Goal: Transaction & Acquisition: Purchase product/service

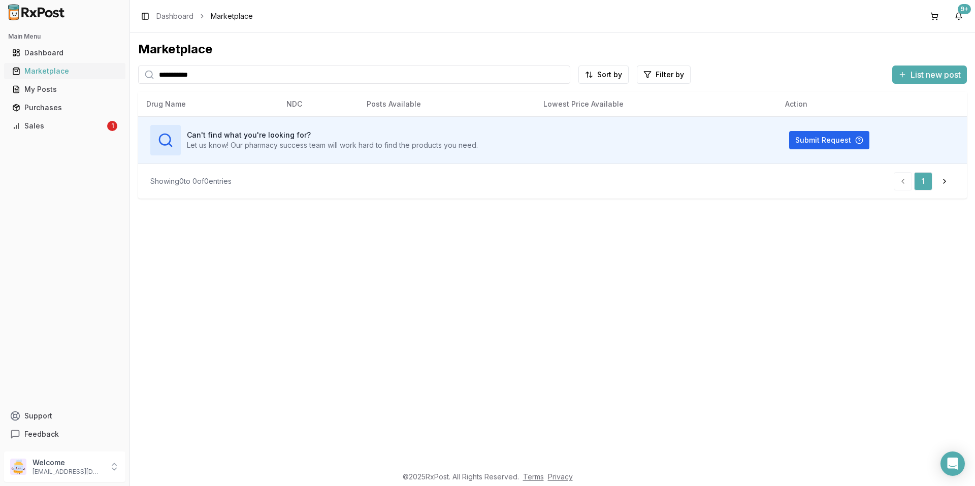
click at [51, 75] on div "Marketplace" at bounding box center [64, 71] width 105 height 10
click at [57, 69] on div "Marketplace" at bounding box center [64, 71] width 105 height 10
click at [221, 73] on input "**********" at bounding box center [354, 74] width 432 height 18
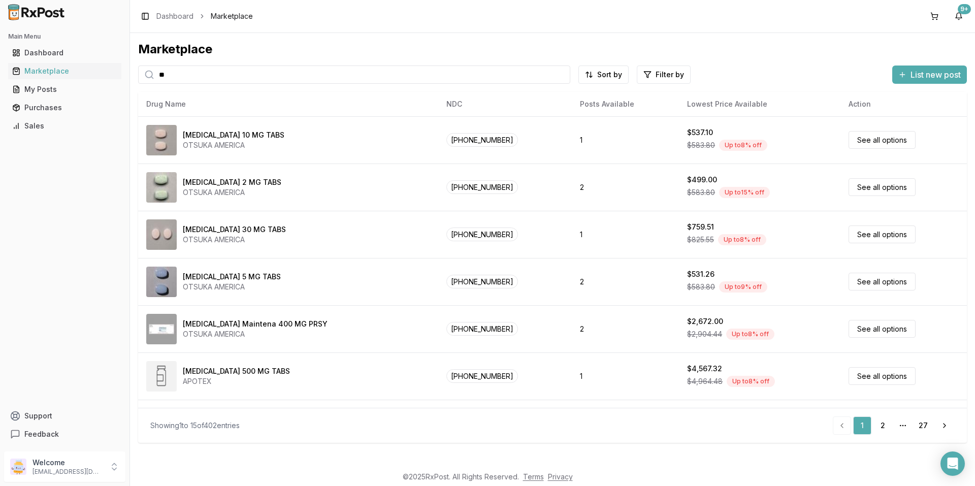
type input "*"
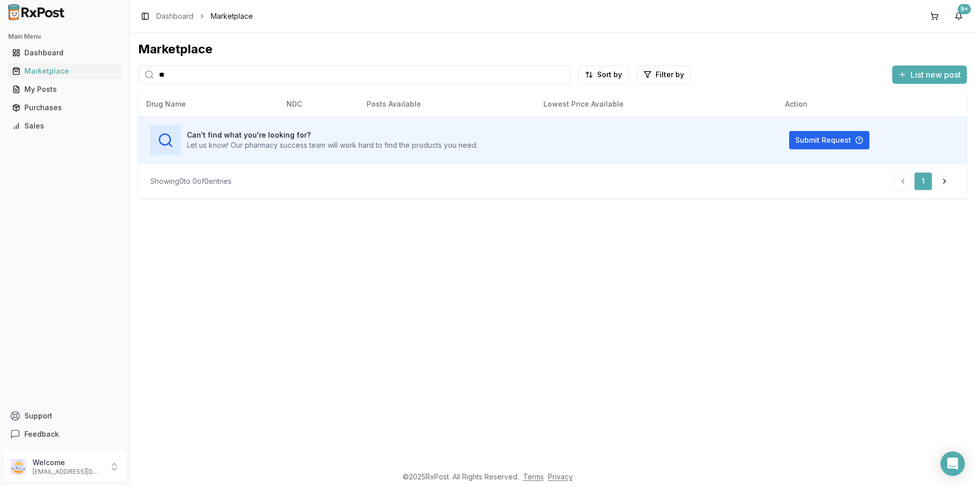
type input "*"
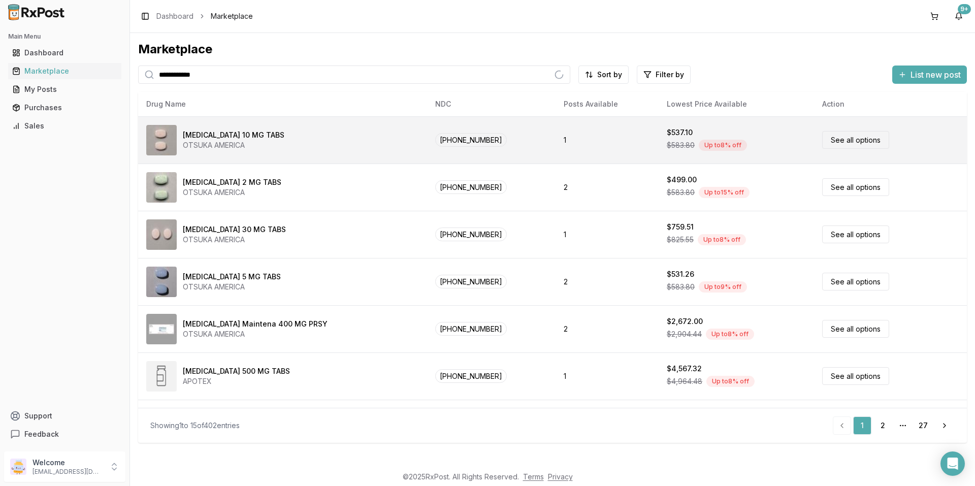
type input "**********"
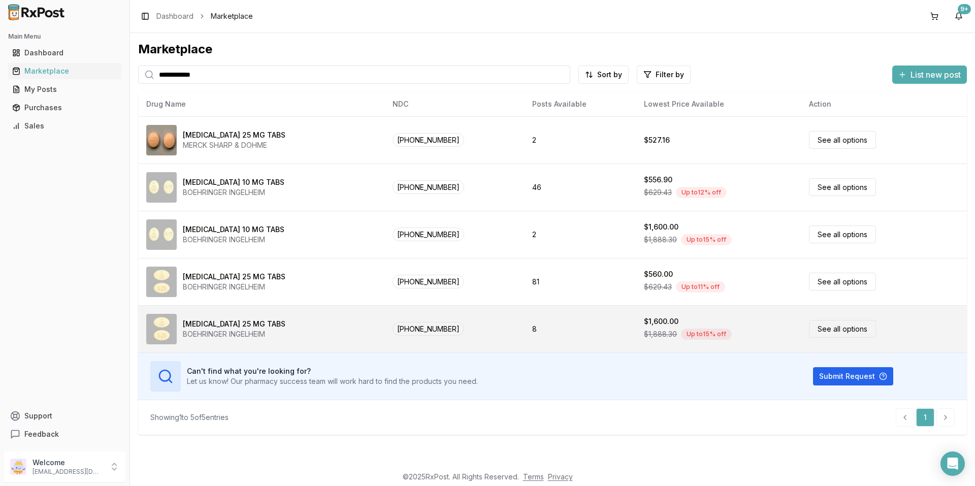
click at [384, 322] on td "[PHONE_NUMBER]" at bounding box center [453, 328] width 139 height 47
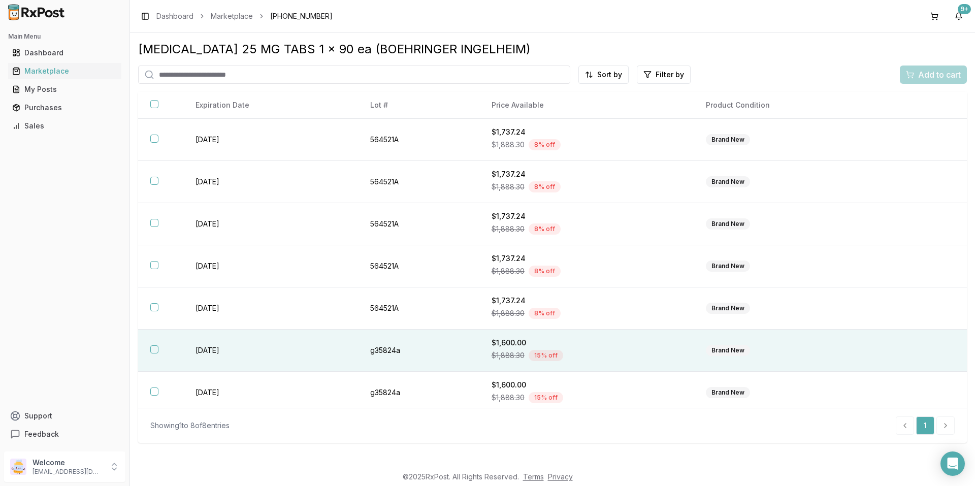
click at [402, 351] on td "g35824a" at bounding box center [418, 351] width 121 height 42
click at [397, 349] on td "g35824a" at bounding box center [418, 351] width 121 height 42
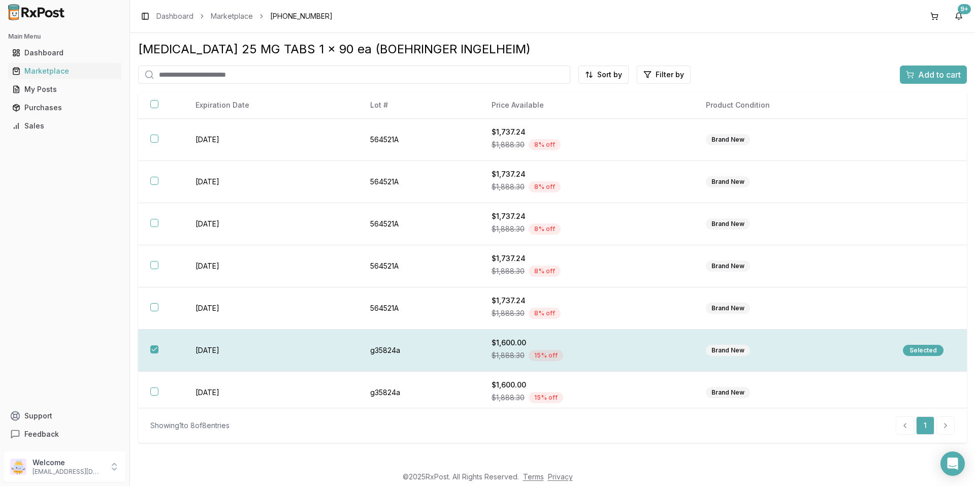
click at [398, 349] on td "g35824a" at bounding box center [418, 351] width 121 height 42
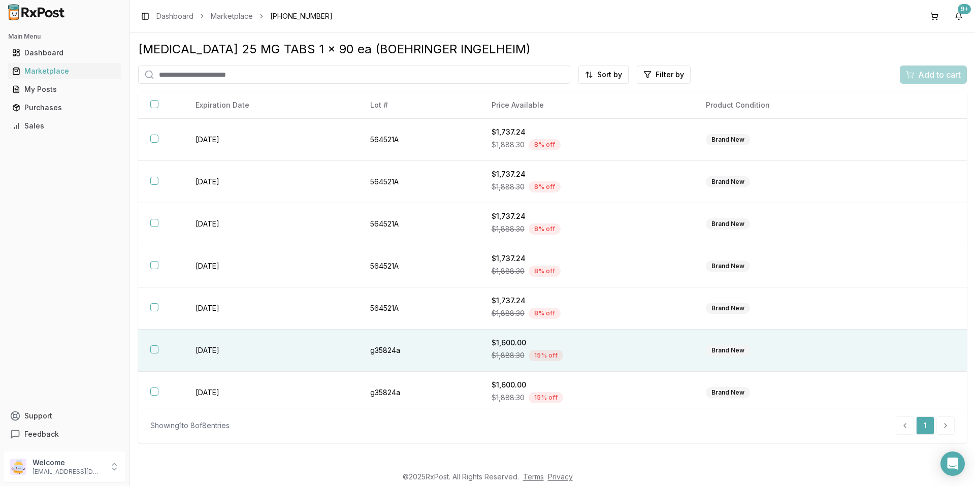
drag, startPoint x: 399, startPoint y: 349, endPoint x: 404, endPoint y: 350, distance: 5.8
click at [403, 350] on td "g35824a" at bounding box center [418, 351] width 121 height 42
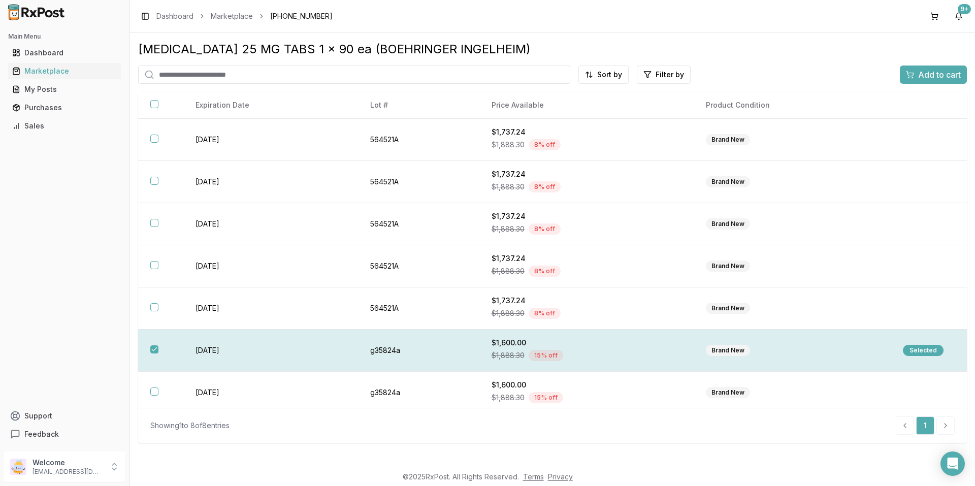
click at [939, 349] on div "Selected" at bounding box center [929, 350] width 52 height 11
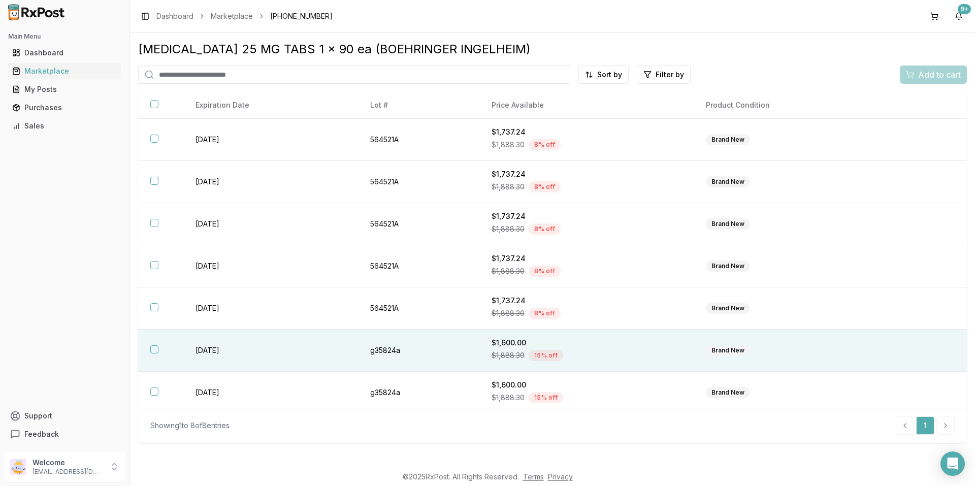
click at [153, 350] on button "button" at bounding box center [154, 349] width 8 height 8
click at [936, 66] on button "Add to cart" at bounding box center [933, 74] width 67 height 18
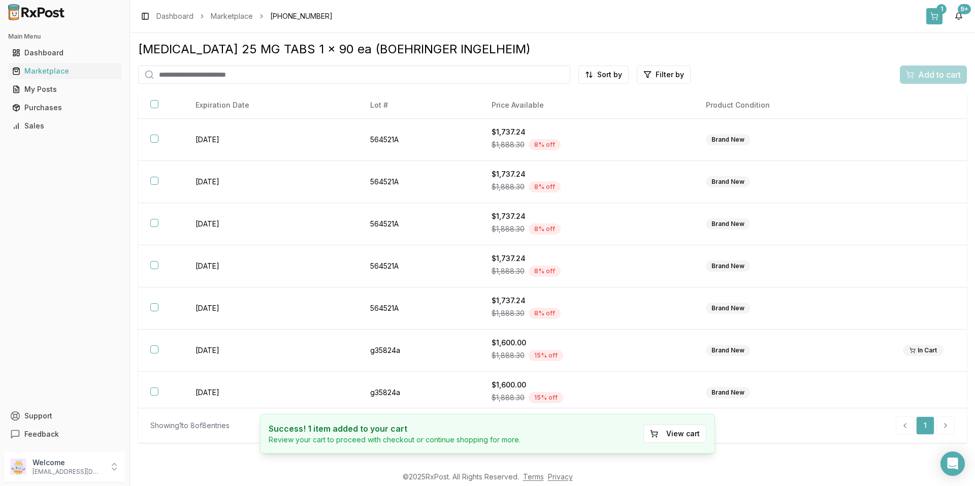
click at [938, 18] on button "1" at bounding box center [934, 16] width 16 height 16
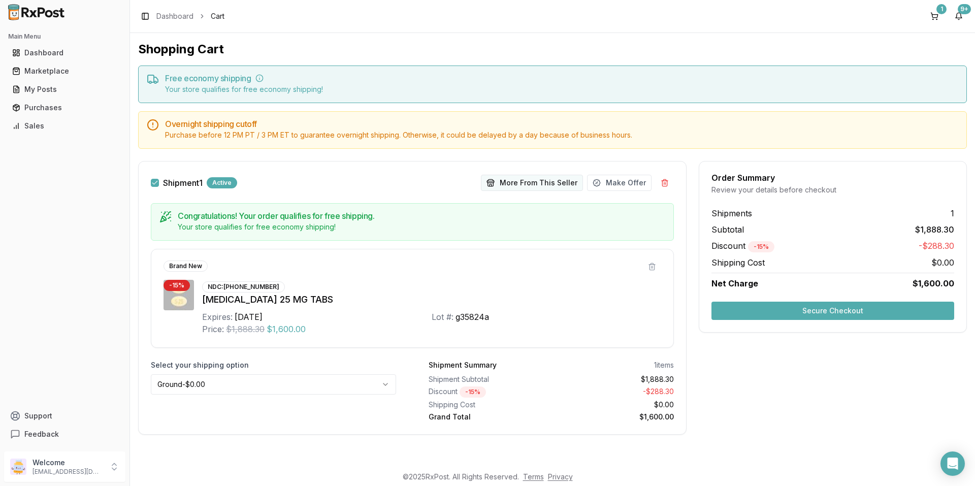
click at [514, 180] on button "More From This Seller" at bounding box center [532, 183] width 102 height 16
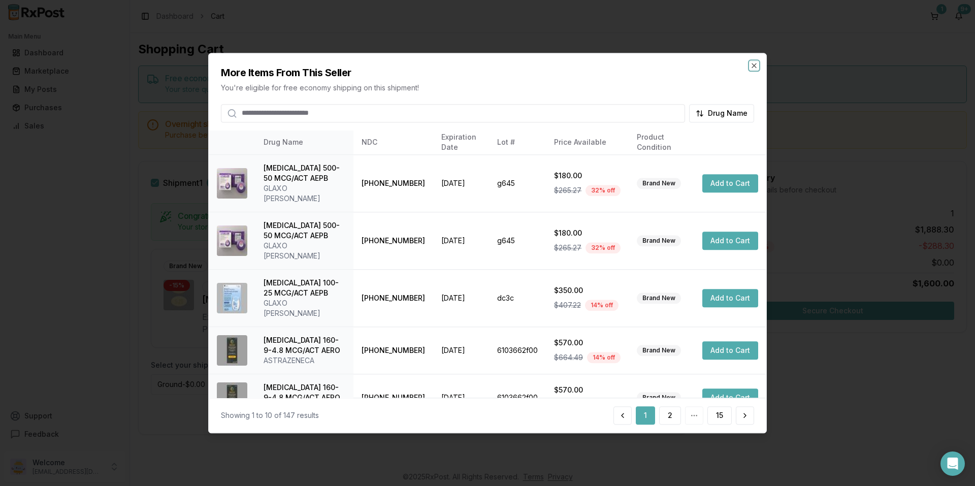
click at [755, 61] on icon "button" at bounding box center [754, 65] width 8 height 8
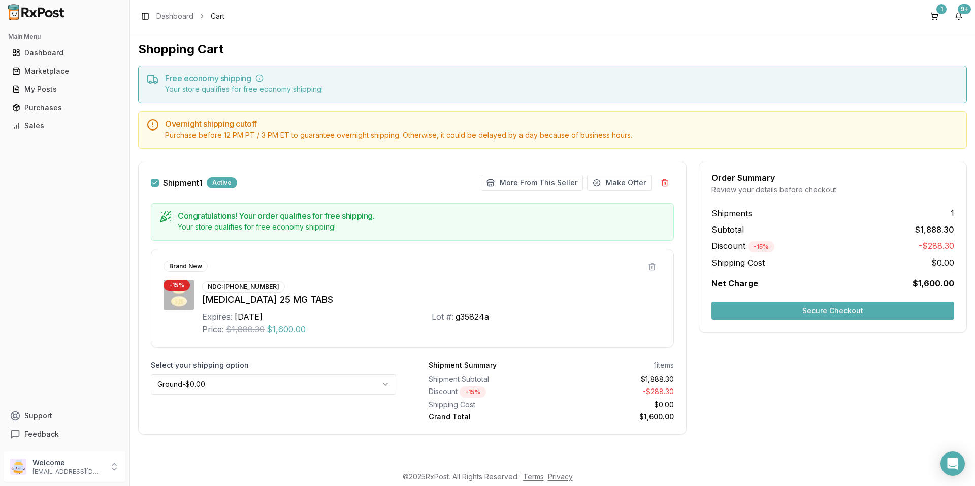
click at [7, 330] on div "Main Menu Dashboard Marketplace My Posts Purchases Sales Support Feedback" at bounding box center [64, 235] width 129 height 423
click at [82, 87] on div "My Posts" at bounding box center [64, 89] width 105 height 10
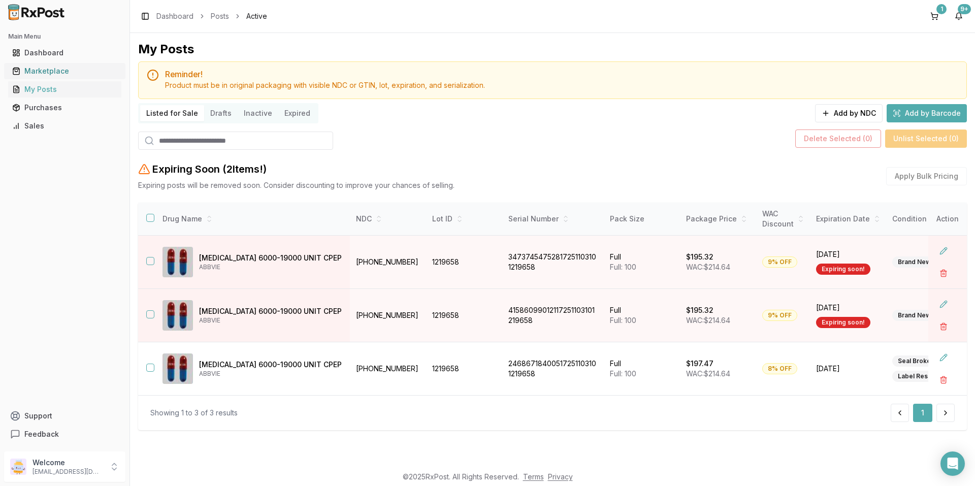
click at [63, 71] on div "Marketplace" at bounding box center [64, 71] width 105 height 10
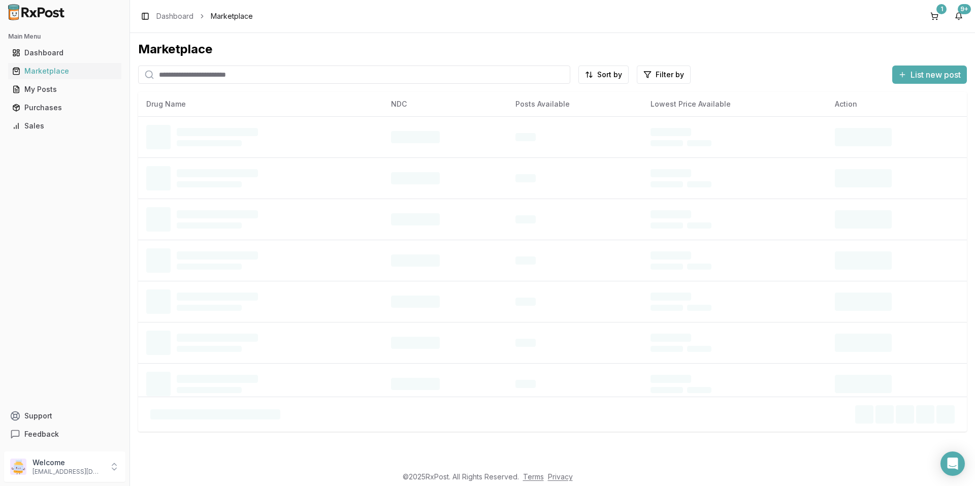
click at [212, 80] on input "search" at bounding box center [354, 74] width 432 height 18
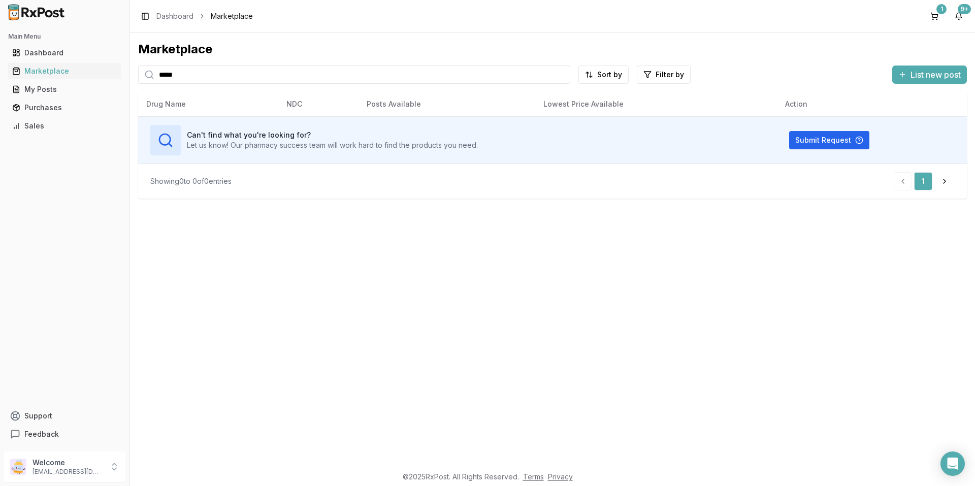
type input "*****"
click at [562, 77] on input "*****" at bounding box center [354, 74] width 432 height 18
click at [484, 76] on input "search" at bounding box center [354, 74] width 432 height 18
type input "*"
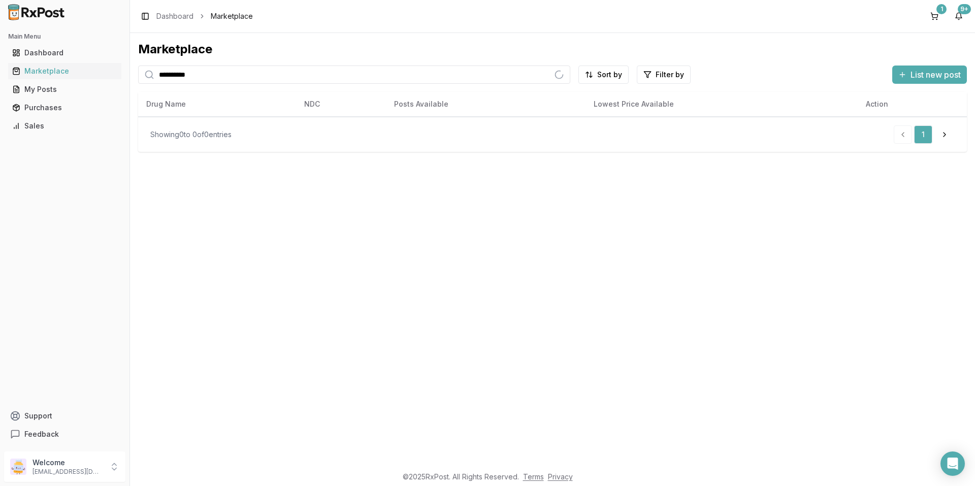
type input "**********"
